Goal: Information Seeking & Learning: Learn about a topic

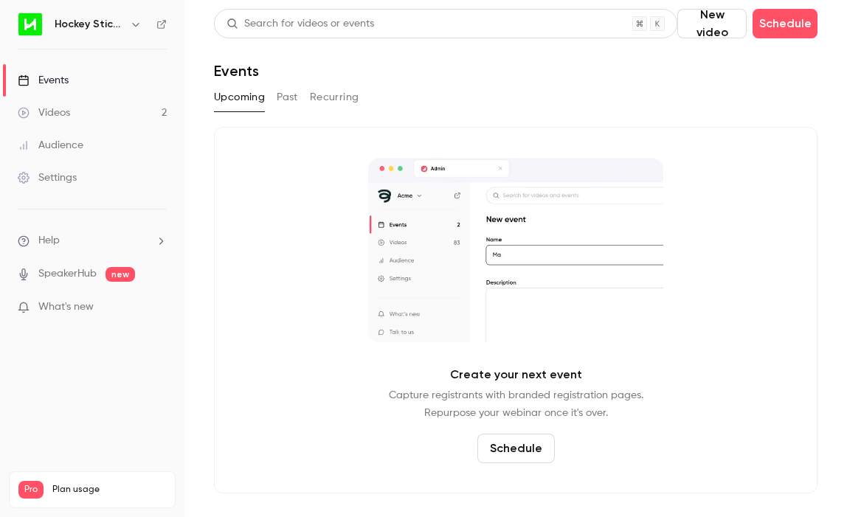
click at [287, 100] on button "Past" at bounding box center [287, 98] width 21 height 24
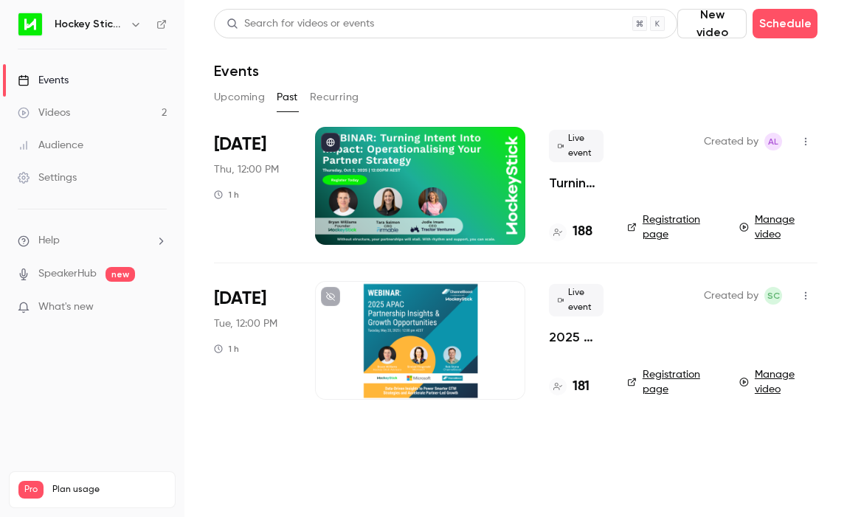
click at [570, 182] on p "Turning Intent Into Impact: Operationalising Your Partner Strategy" at bounding box center [576, 183] width 55 height 18
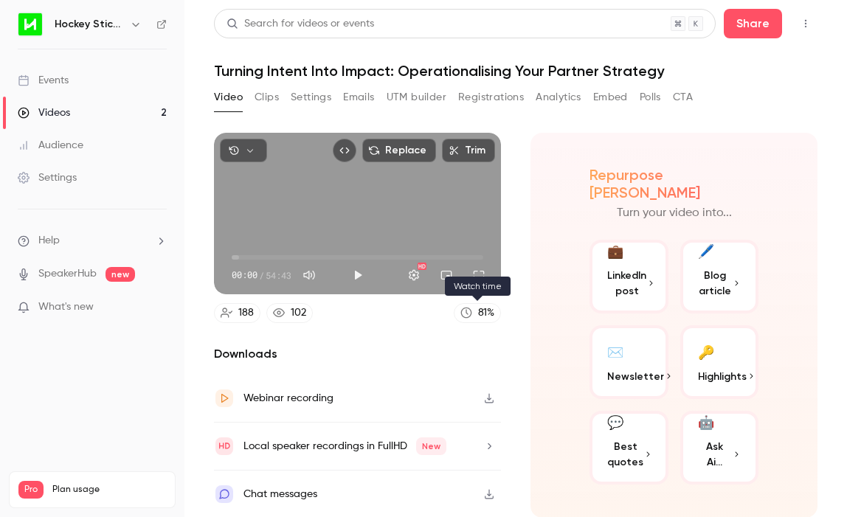
click at [480, 316] on div "81 %" at bounding box center [486, 313] width 16 height 15
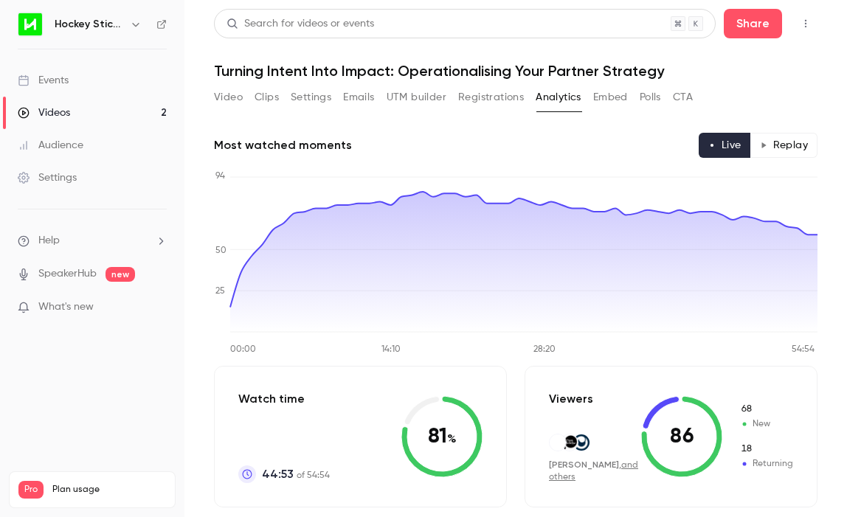
click at [227, 106] on button "Video" at bounding box center [228, 98] width 29 height 24
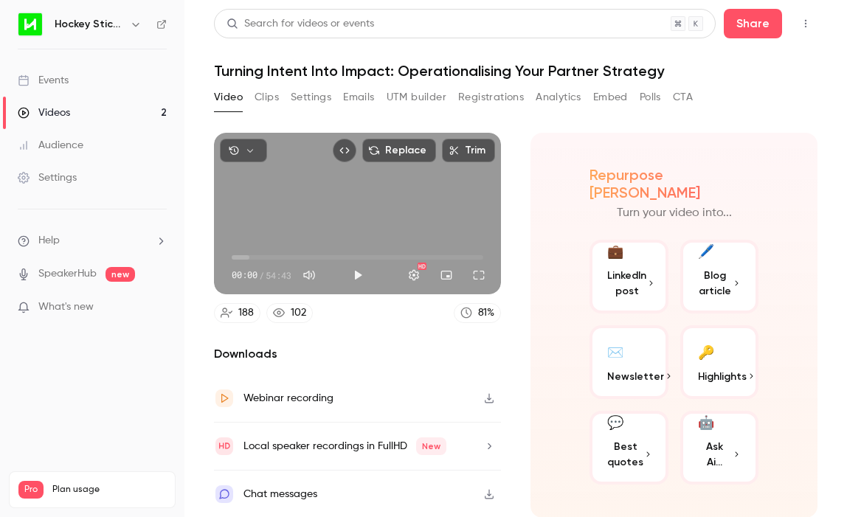
click at [271, 100] on button "Clips" at bounding box center [267, 98] width 24 height 24
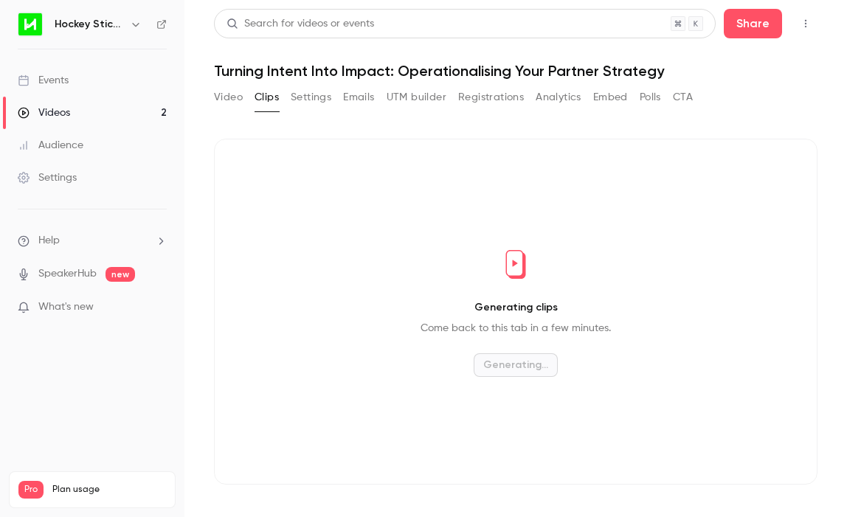
click at [307, 97] on button "Settings" at bounding box center [311, 98] width 41 height 24
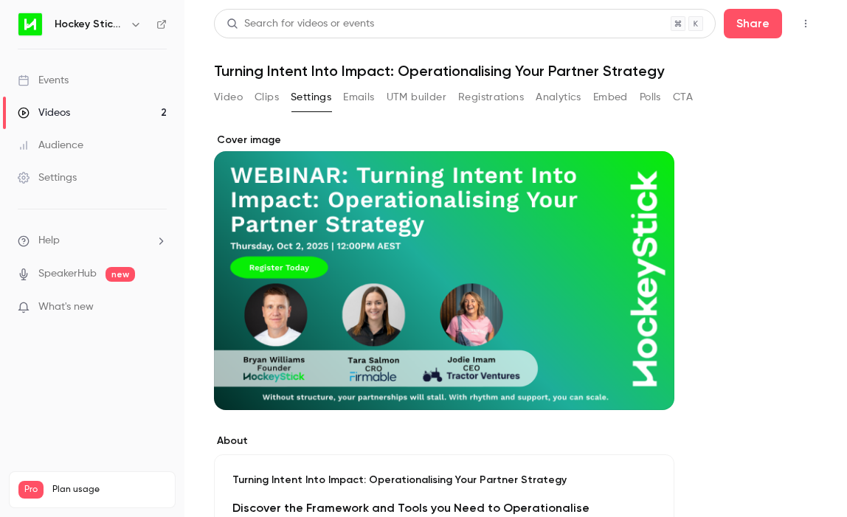
click at [547, 100] on button "Analytics" at bounding box center [559, 98] width 46 height 24
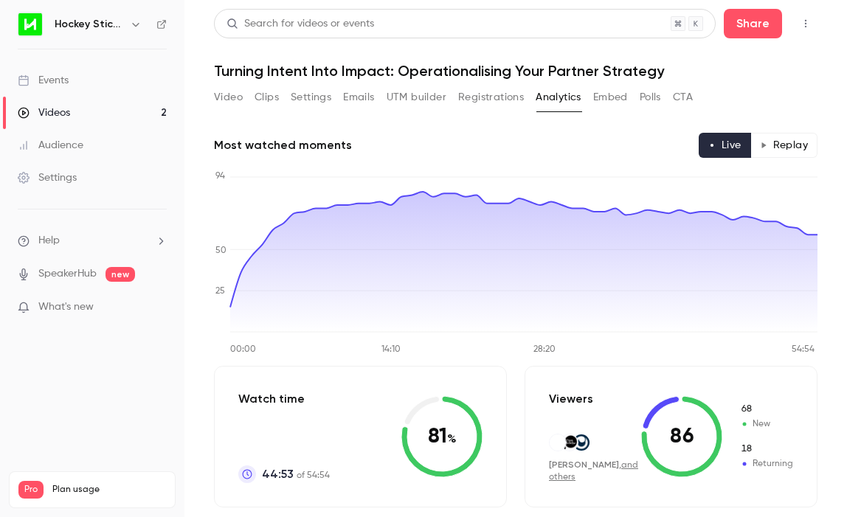
click at [771, 147] on button "Replay" at bounding box center [784, 145] width 67 height 25
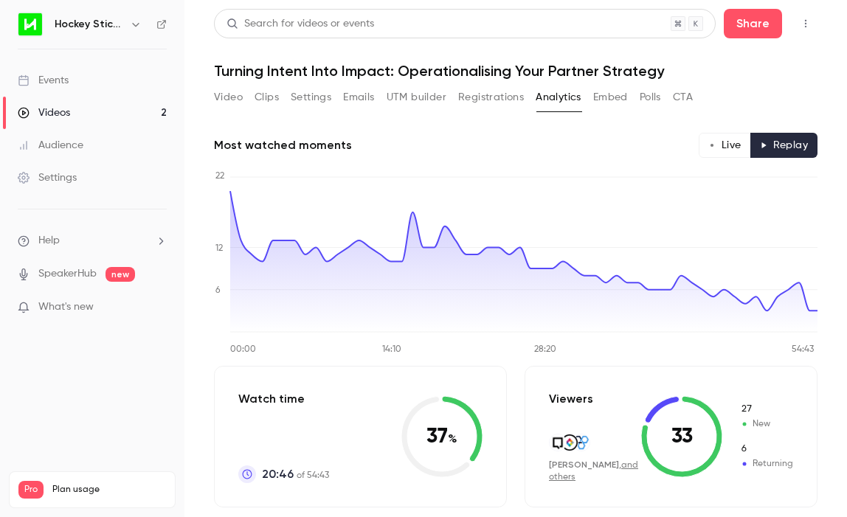
click at [713, 144] on circle "button" at bounding box center [712, 145] width 3 height 3
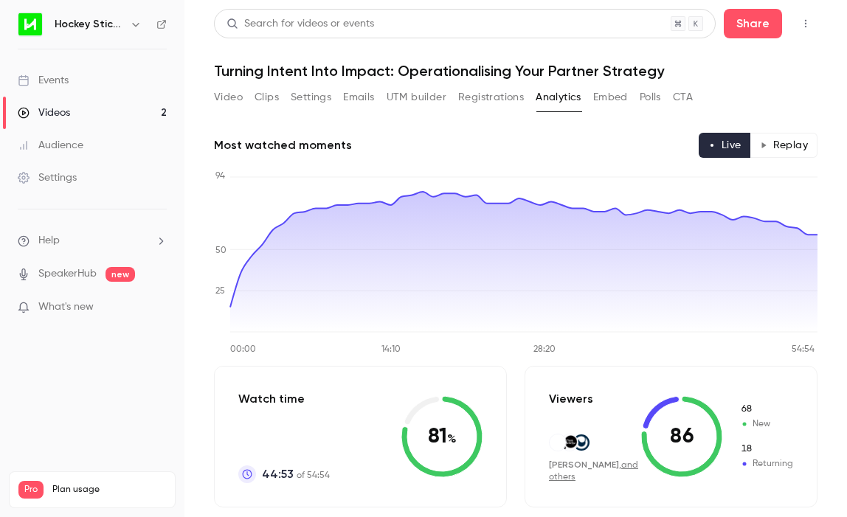
click at [371, 93] on button "Emails" at bounding box center [358, 98] width 31 height 24
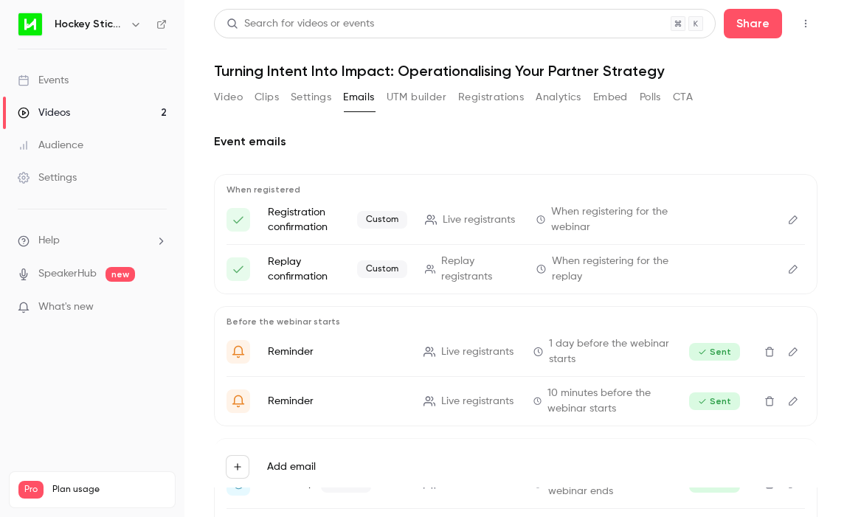
click at [644, 94] on button "Polls" at bounding box center [650, 98] width 21 height 24
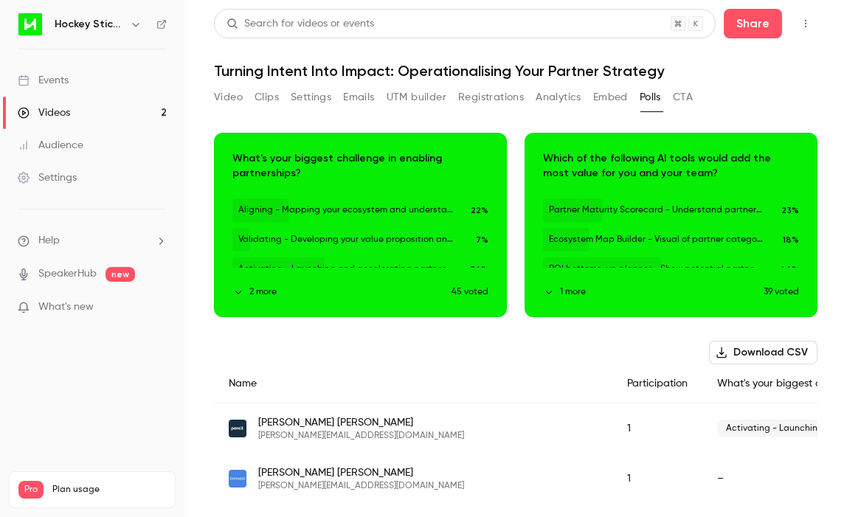
click at [58, 83] on div "Events" at bounding box center [43, 80] width 51 height 15
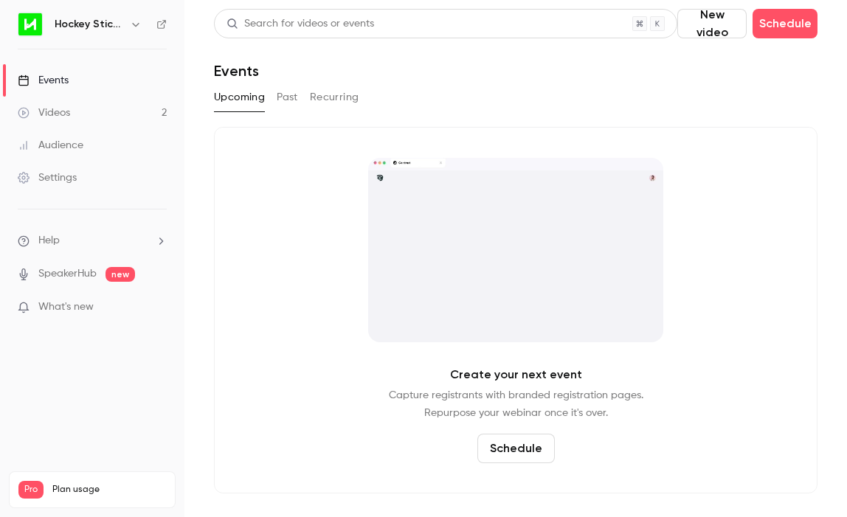
click at [281, 94] on button "Past" at bounding box center [287, 98] width 21 height 24
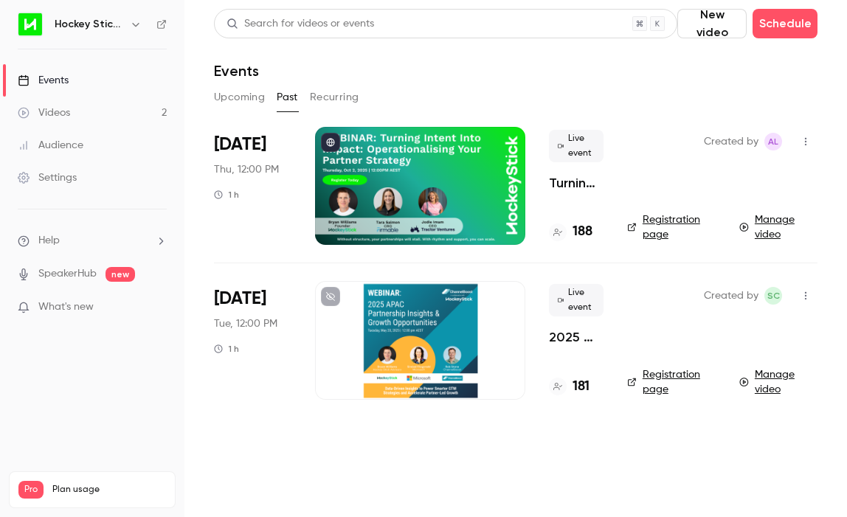
click at [573, 339] on p "2025 APAC Partnership Insights & Growth Opportunities" at bounding box center [576, 337] width 55 height 18
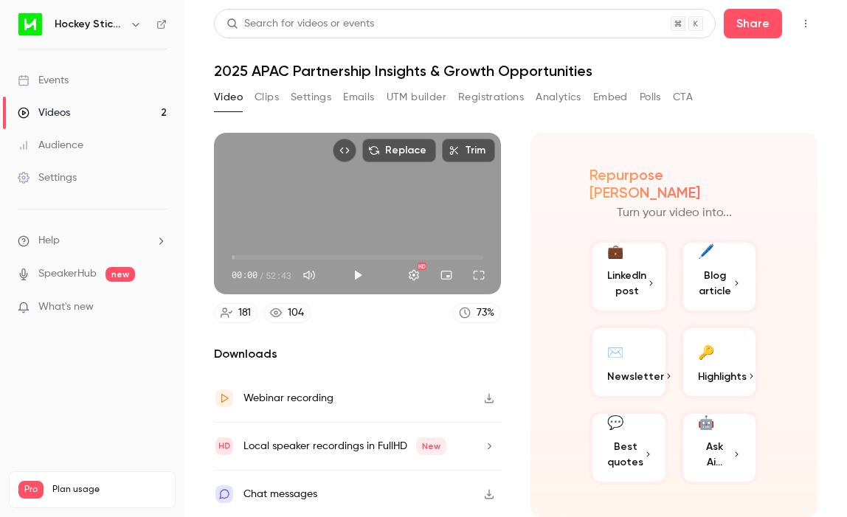
click at [303, 95] on button "Settings" at bounding box center [311, 98] width 41 height 24
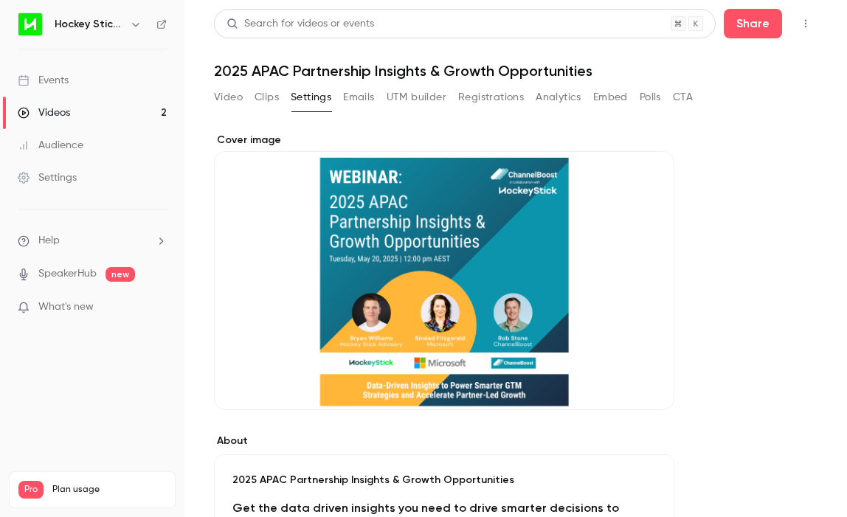
click at [568, 96] on button "Analytics" at bounding box center [559, 98] width 46 height 24
